Goal: Task Accomplishment & Management: Use online tool/utility

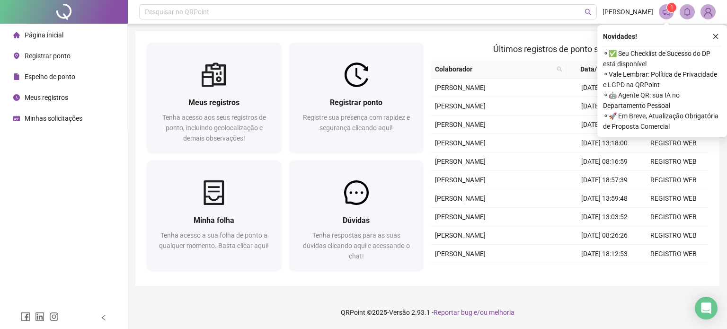
click at [49, 75] on span "Espelho de ponto" at bounding box center [50, 77] width 51 height 8
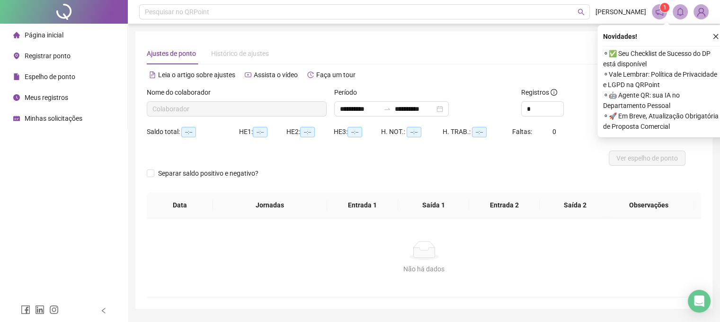
type input "**********"
click at [67, 97] on span "Meus registros" at bounding box center [47, 98] width 44 height 8
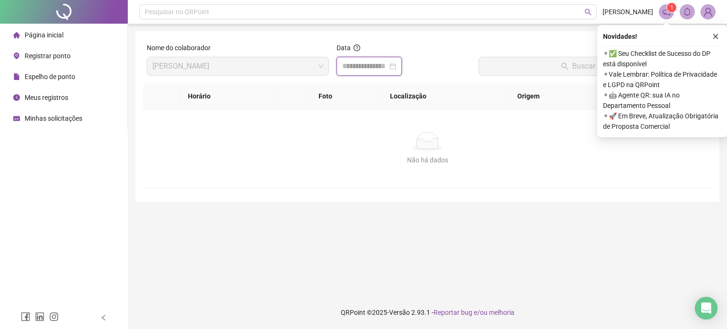
click at [366, 67] on input at bounding box center [364, 66] width 45 height 11
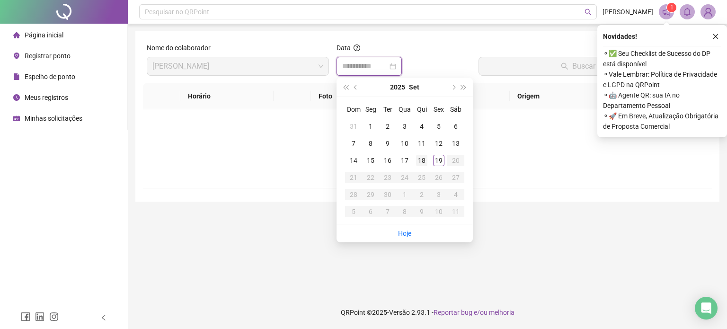
type input "**********"
click at [428, 157] on td "18" at bounding box center [421, 160] width 17 height 17
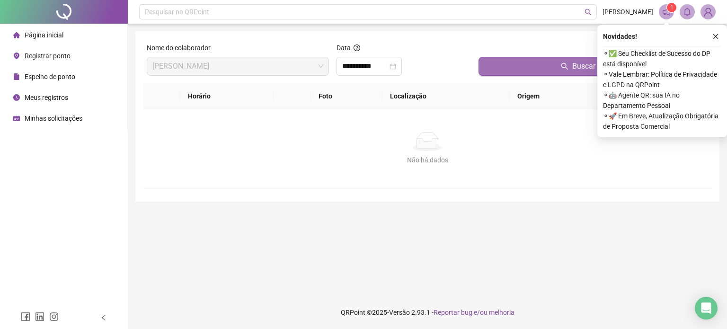
click at [489, 68] on button "Buscar registros" at bounding box center [594, 66] width 230 height 19
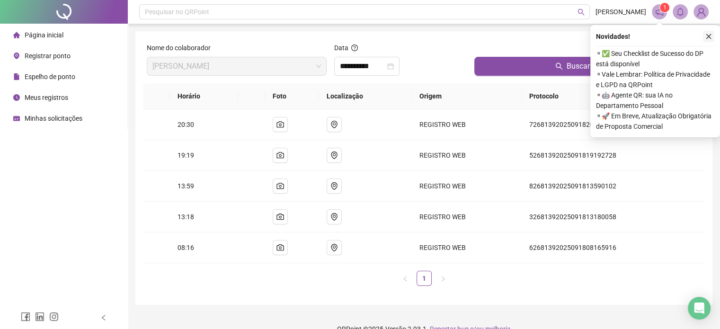
click at [708, 36] on icon "close" at bounding box center [709, 36] width 5 height 5
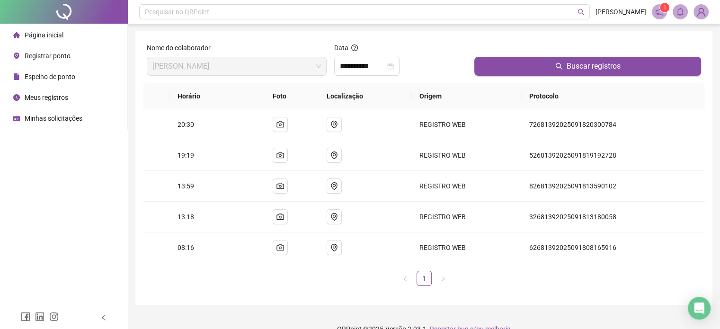
click at [81, 186] on div "Página inicial Registrar ponto Espelho de ponto Meus registros Minhas solicitaç…" at bounding box center [64, 153] width 128 height 306
click at [65, 77] on span "Espelho de ponto" at bounding box center [50, 77] width 51 height 8
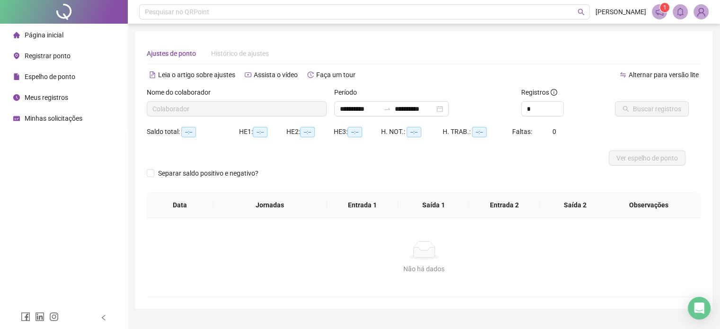
type input "**********"
click at [637, 107] on span "Buscar registros" at bounding box center [657, 109] width 48 height 10
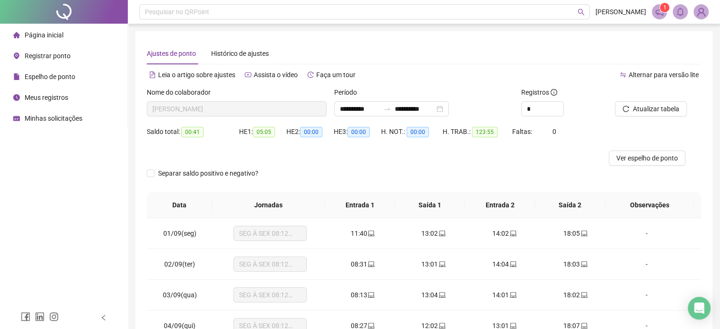
click at [58, 56] on span "Registrar ponto" at bounding box center [48, 56] width 46 height 8
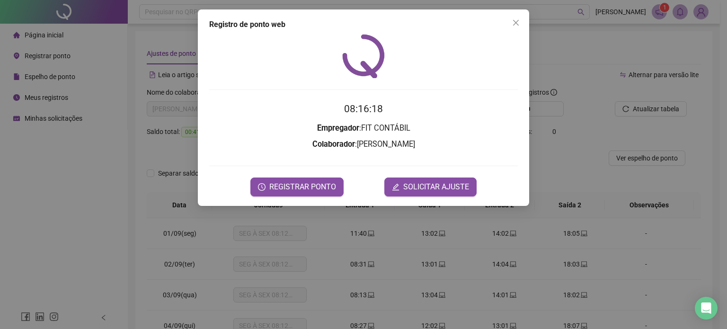
click at [134, 200] on div "Registro [PERSON_NAME] web 08:16:18 Empregador : FIT CONTÁBIL Colaborador : [PE…" at bounding box center [363, 164] width 727 height 329
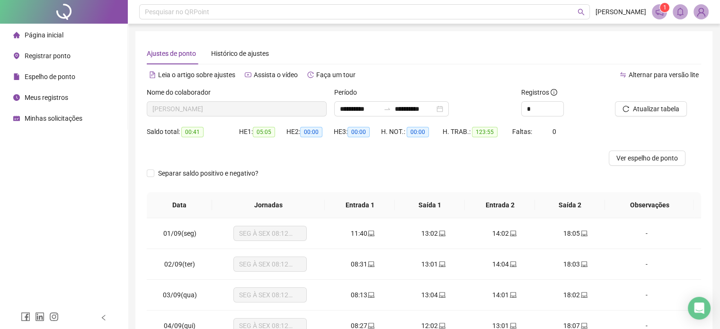
click at [49, 37] on span "Página inicial" at bounding box center [44, 35] width 39 height 8
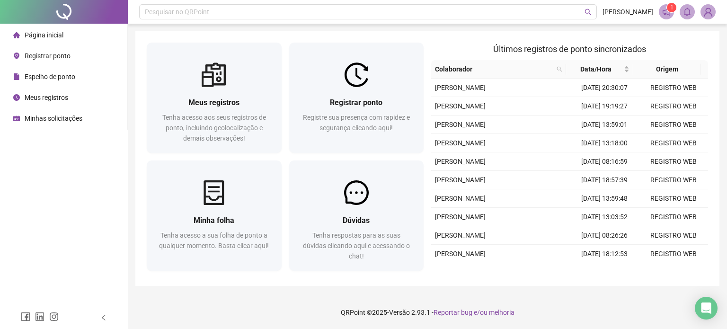
click at [77, 95] on li "Meus registros" at bounding box center [64, 97] width 124 height 19
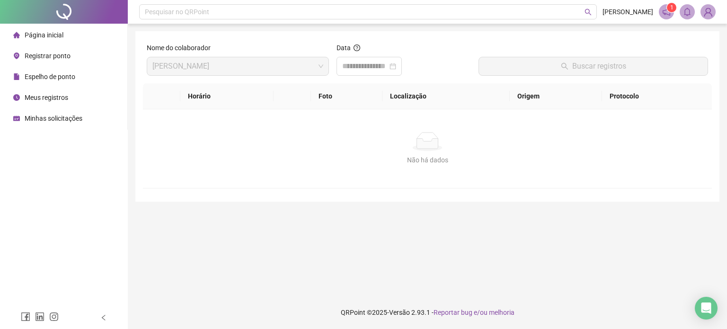
click at [58, 94] on span "Meus registros" at bounding box center [47, 98] width 44 height 8
click at [59, 81] on span "Espelho de ponto" at bounding box center [50, 77] width 51 height 8
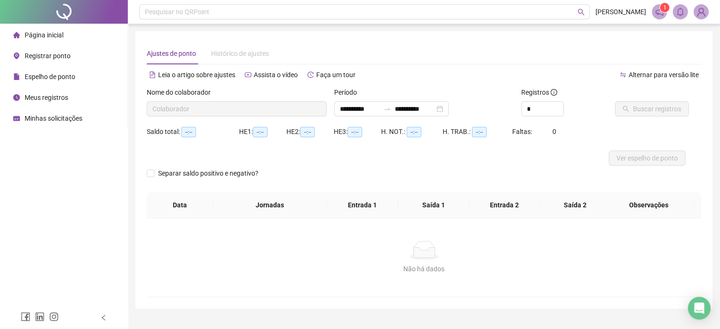
type input "**********"
click at [647, 164] on button "Ver espelho de ponto" at bounding box center [647, 158] width 77 height 15
click at [651, 157] on span "Ver espelho de ponto" at bounding box center [648, 158] width 62 height 10
click at [630, 156] on span "Ver espelho de ponto" at bounding box center [648, 158] width 62 height 10
click at [61, 33] on span "Página inicial" at bounding box center [44, 35] width 39 height 8
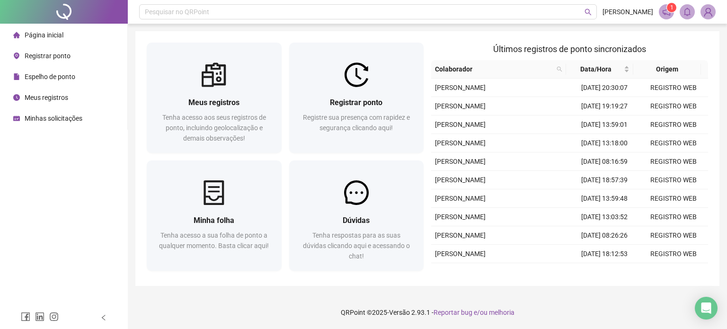
click at [638, 11] on span "[PERSON_NAME]" at bounding box center [628, 12] width 51 height 10
click at [711, 11] on img at bounding box center [708, 12] width 14 height 14
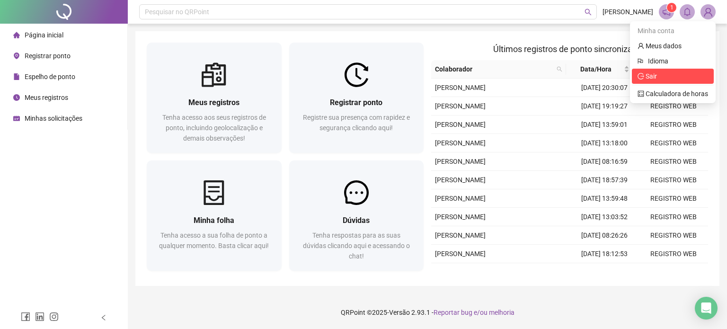
click at [673, 72] on span "Sair" at bounding box center [673, 76] width 71 height 10
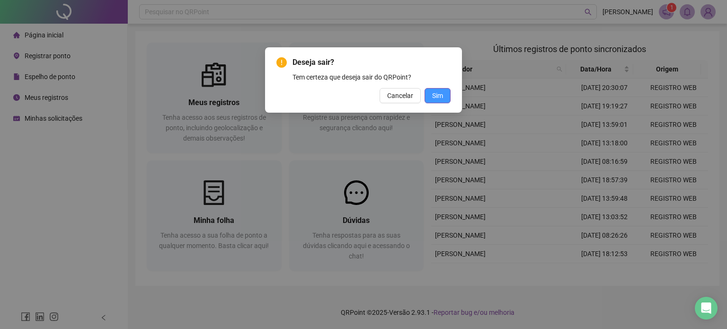
click at [434, 92] on span "Sim" at bounding box center [437, 95] width 11 height 10
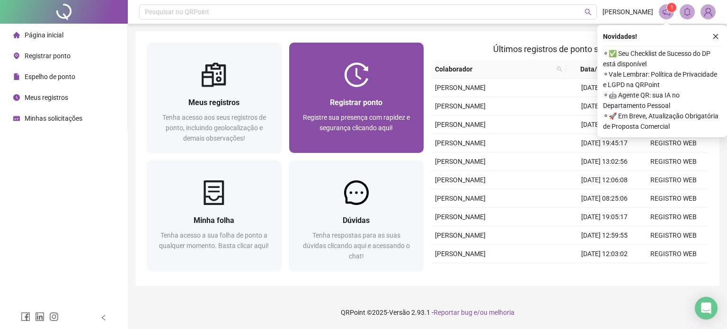
click at [349, 106] on span "Registrar ponto" at bounding box center [356, 102] width 53 height 9
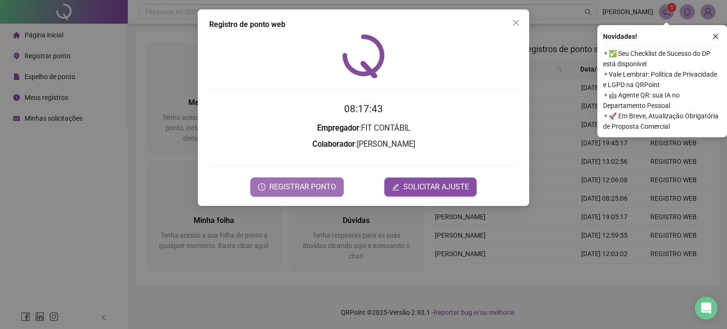
click at [300, 185] on span "REGISTRAR PONTO" at bounding box center [302, 186] width 67 height 11
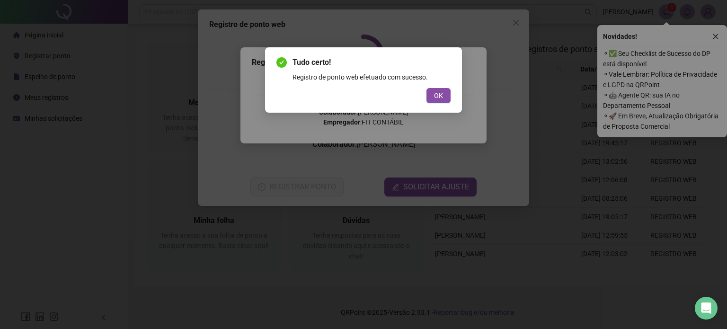
click at [716, 34] on div "Tudo certo! Registro de ponto web efetuado com sucesso. OK" at bounding box center [363, 164] width 727 height 329
click at [438, 92] on span "OK" at bounding box center [438, 95] width 9 height 10
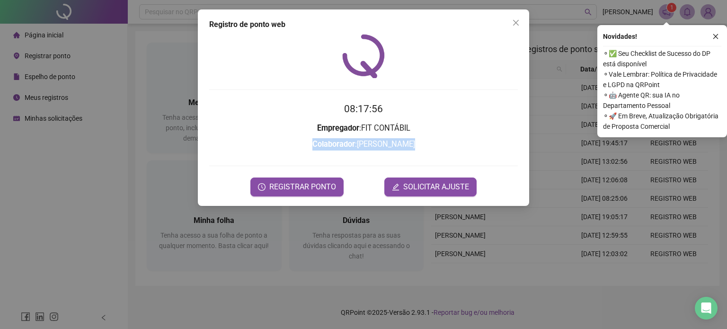
click at [122, 150] on div "Registro de ponto web 08:17:56 Empregador : FIT CONTÁBIL Colaborador : FRANCISC…" at bounding box center [363, 164] width 727 height 329
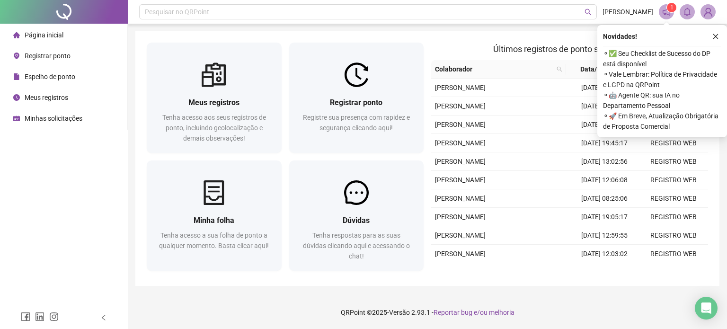
click at [66, 76] on span "Espelho de ponto" at bounding box center [50, 77] width 51 height 8
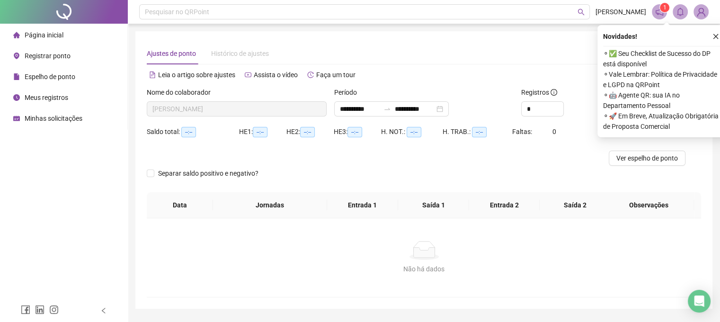
type input "**********"
click at [72, 100] on li "Meus registros" at bounding box center [64, 97] width 124 height 19
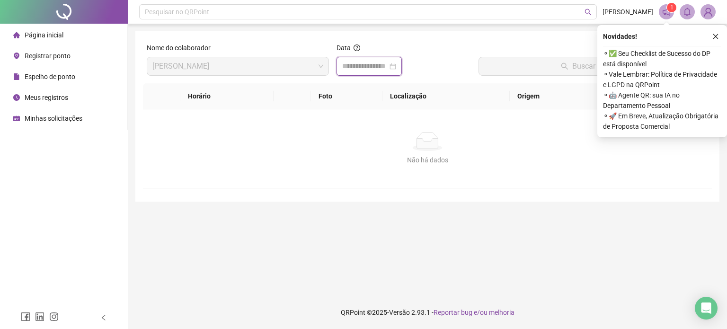
click at [360, 62] on input at bounding box center [364, 66] width 45 height 11
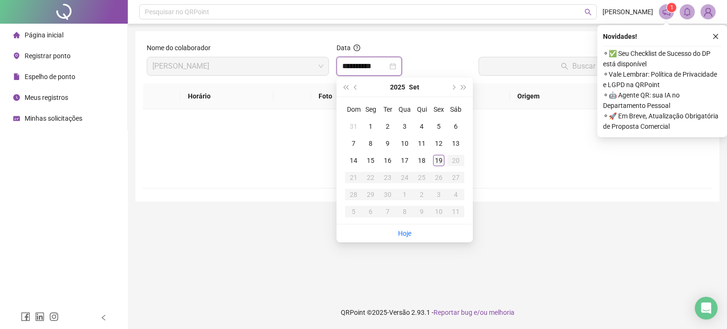
type input "**********"
drag, startPoint x: 439, startPoint y: 164, endPoint x: 441, endPoint y: 138, distance: 26.1
click at [439, 162] on div "19" at bounding box center [438, 160] width 11 height 11
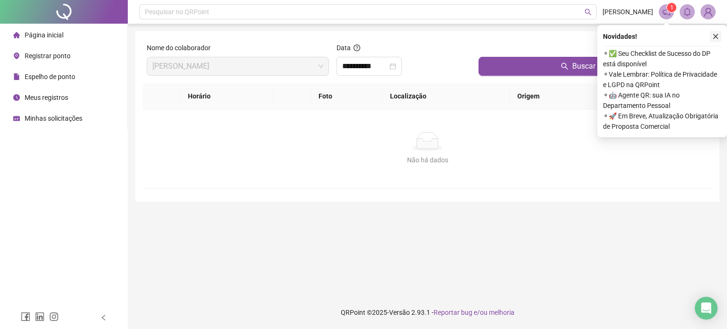
click at [719, 33] on button "button" at bounding box center [715, 36] width 11 height 11
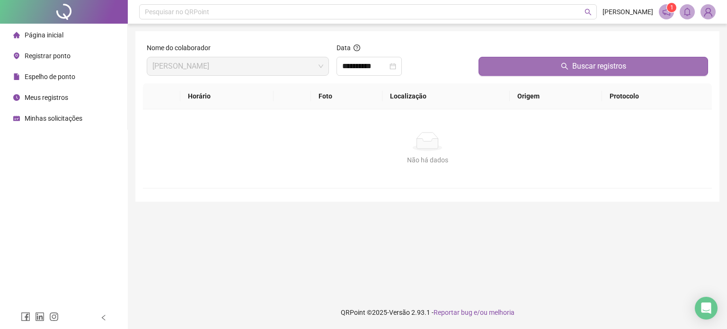
click at [595, 58] on button "Buscar registros" at bounding box center [594, 66] width 230 height 19
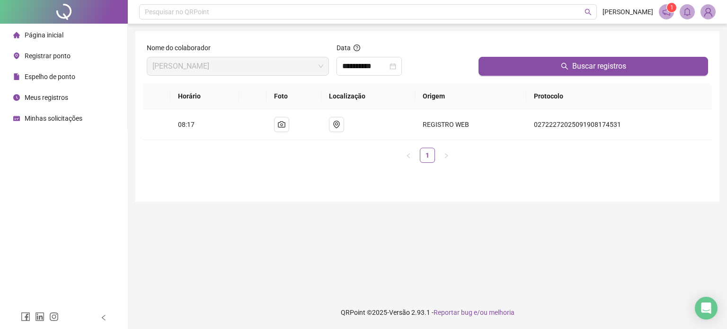
click at [57, 33] on span "Página inicial" at bounding box center [44, 35] width 39 height 8
